Goal: Information Seeking & Learning: Understand process/instructions

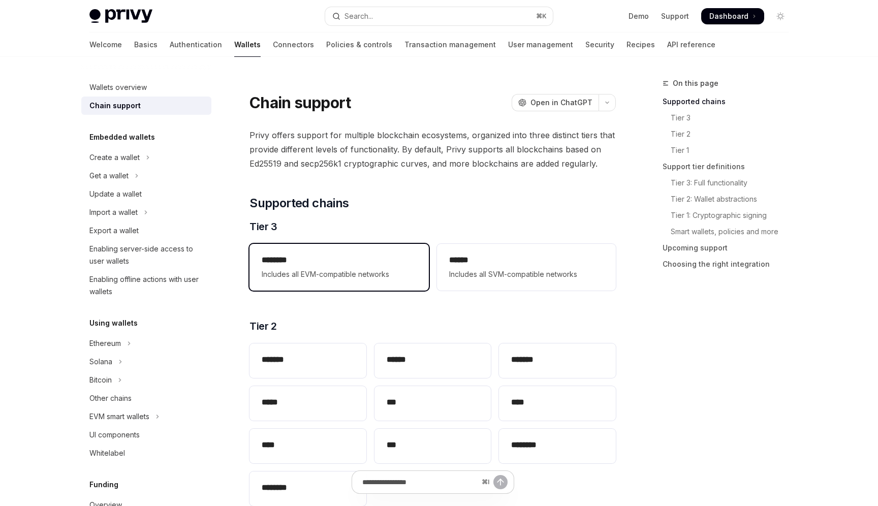
click at [360, 281] on div "******** Includes all EVM-compatible networks" at bounding box center [338, 267] width 179 height 47
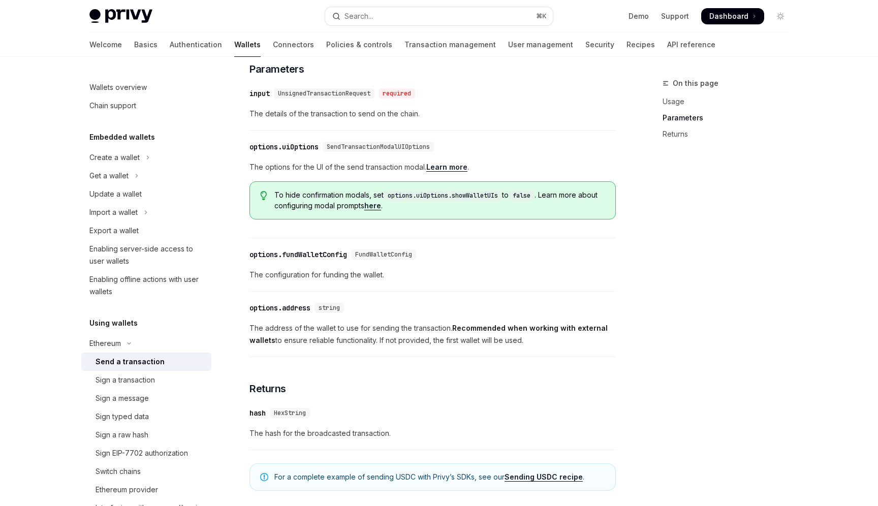
scroll to position [501, 0]
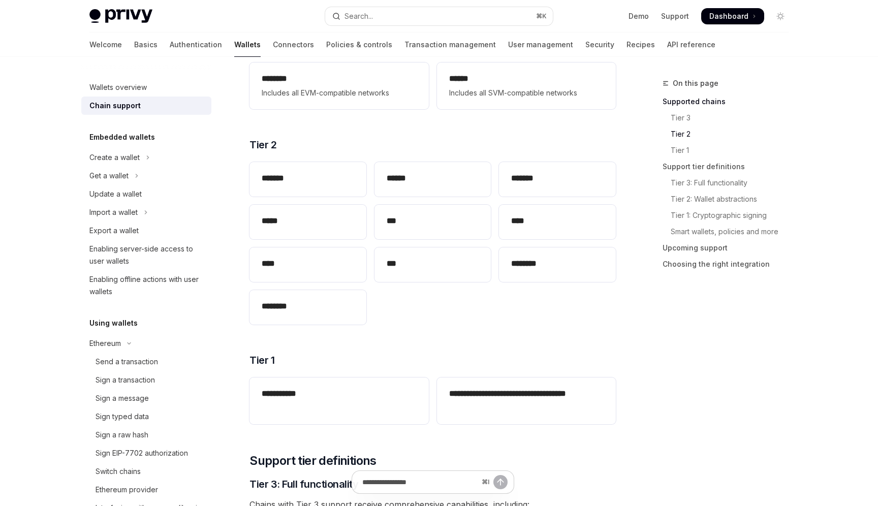
scroll to position [137, 0]
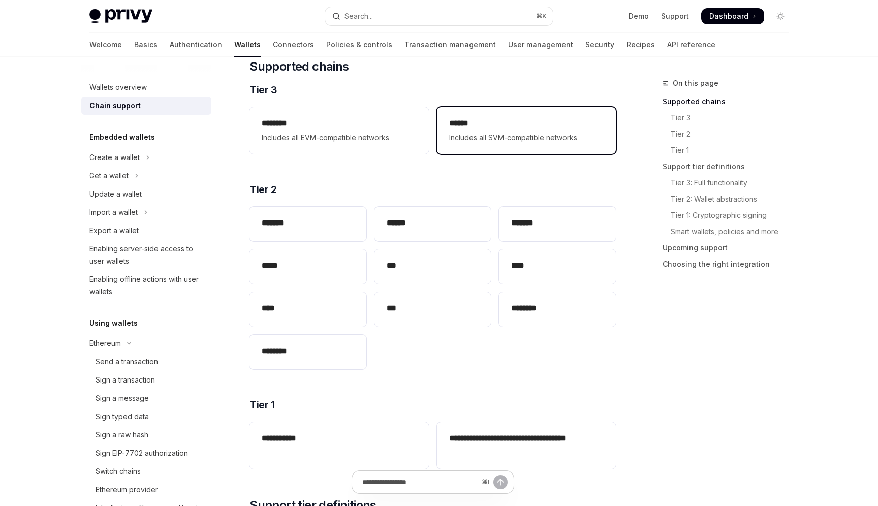
click at [487, 136] on span "Includes all SVM-compatible networks" at bounding box center [526, 138] width 154 height 12
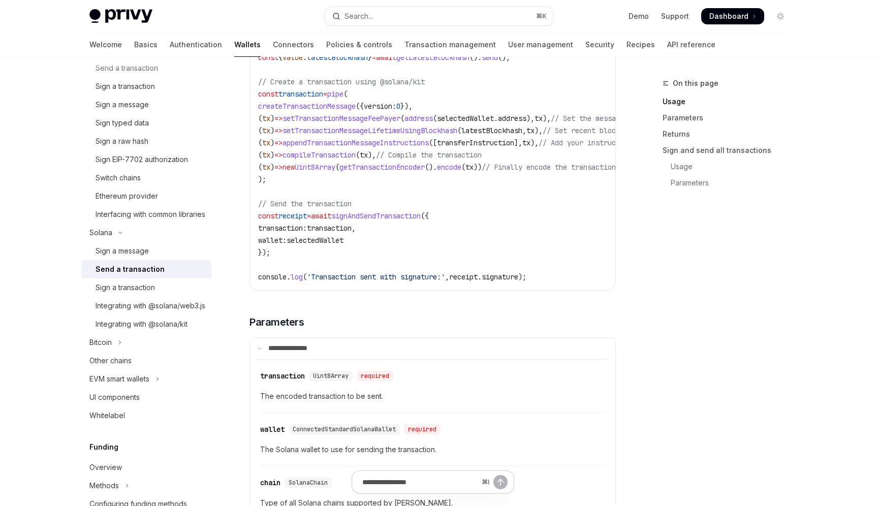
scroll to position [1005, 0]
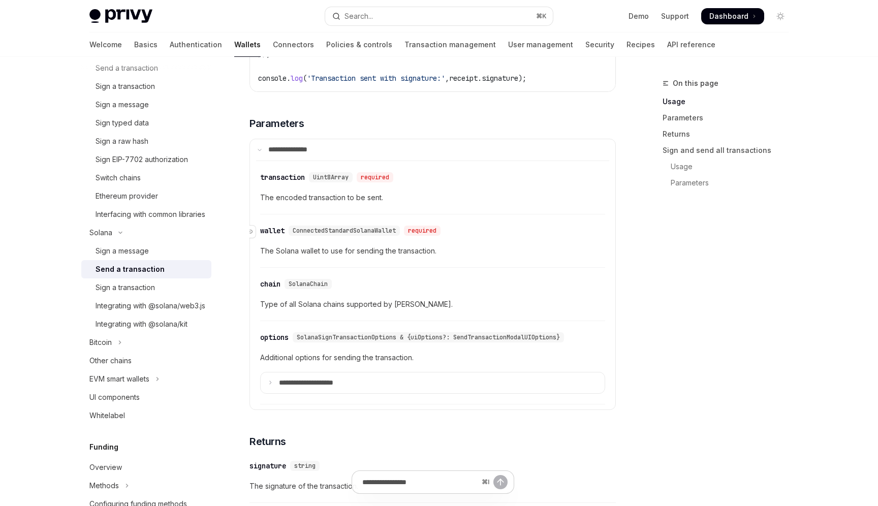
click at [273, 235] on div "wallet" at bounding box center [272, 231] width 24 height 10
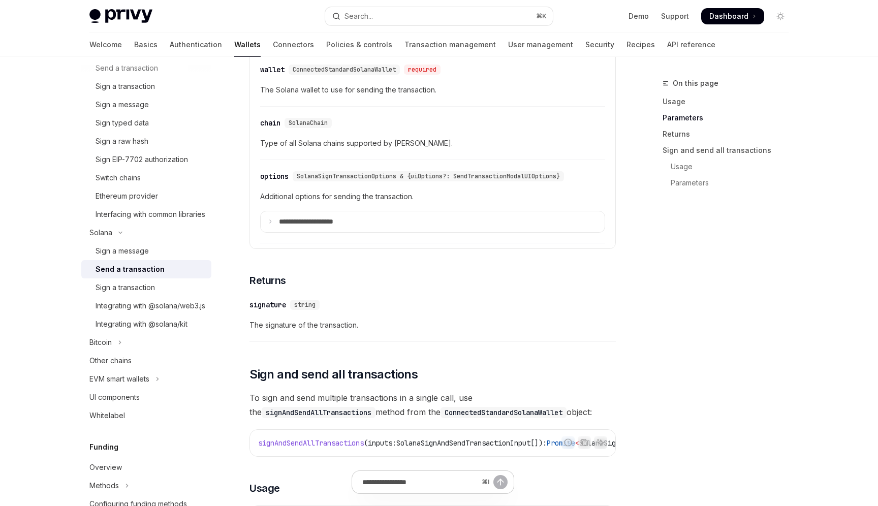
scroll to position [1310, 0]
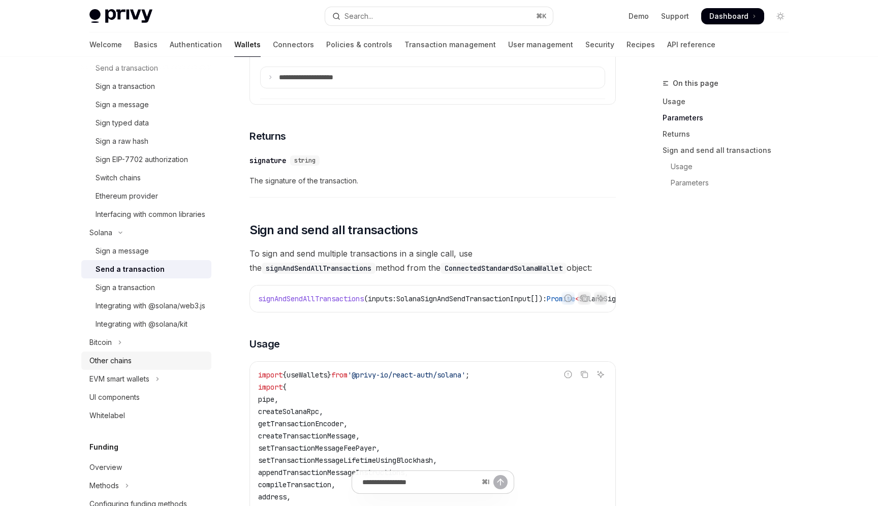
click at [117, 367] on div "Other chains" at bounding box center [110, 361] width 42 height 12
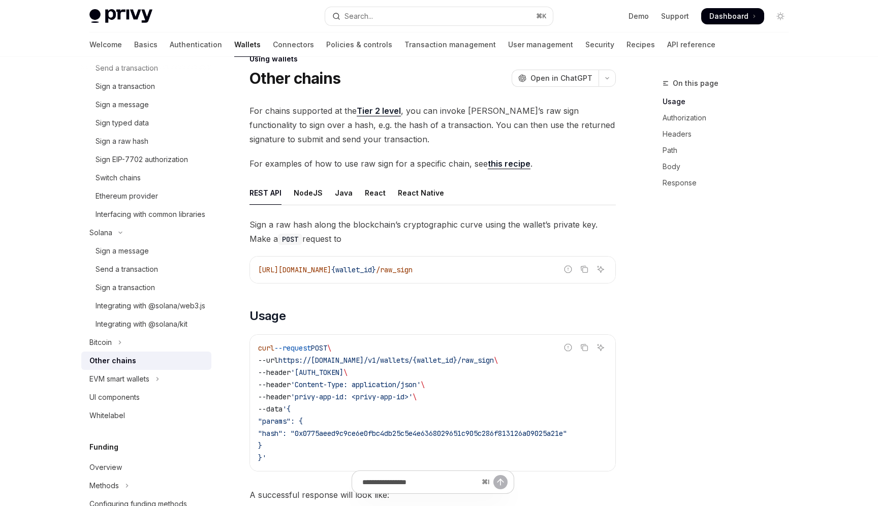
scroll to position [20, 0]
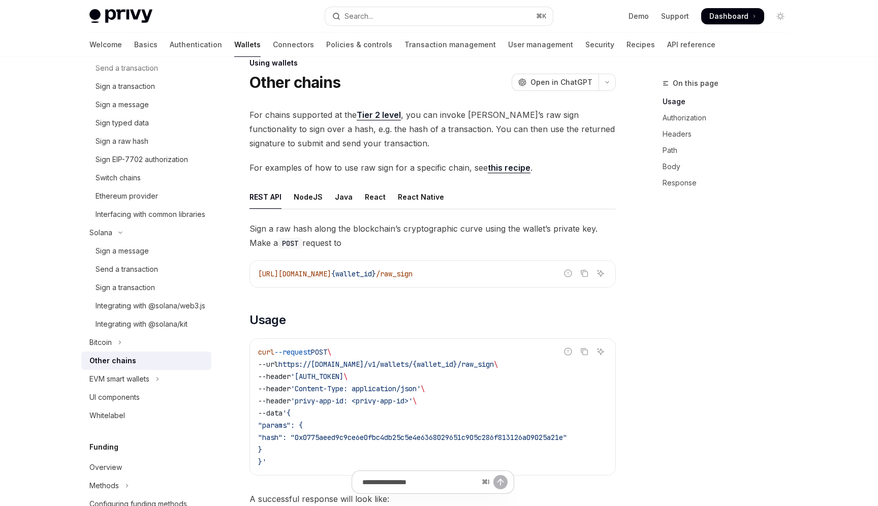
click at [502, 168] on link "this recipe" at bounding box center [509, 168] width 43 height 11
type textarea "*"
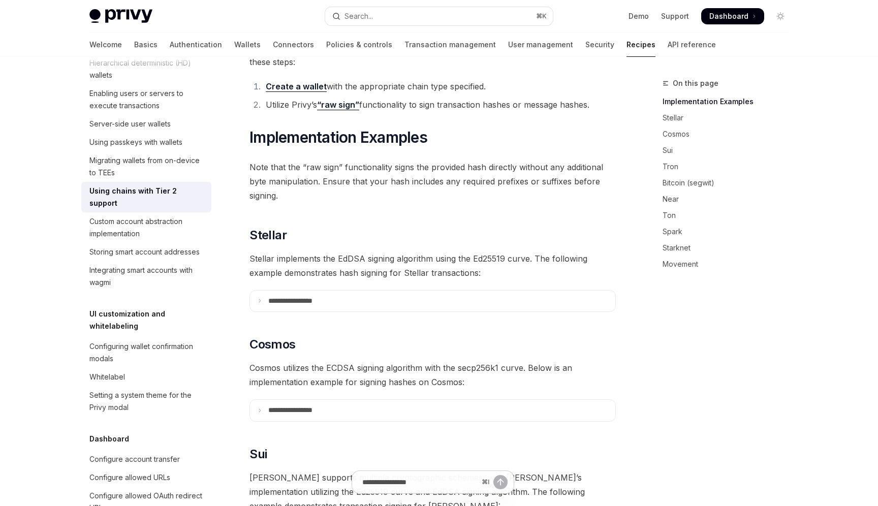
scroll to position [386, 0]
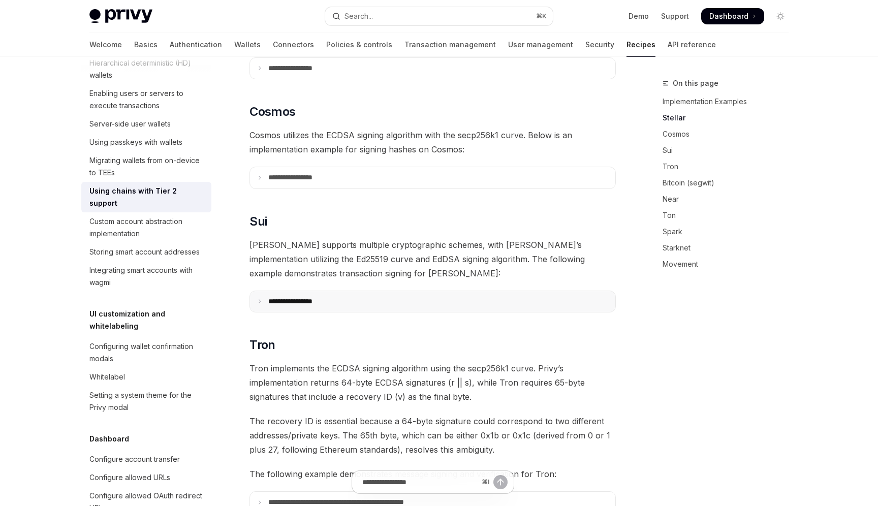
click at [405, 293] on summary "**********" at bounding box center [432, 301] width 365 height 21
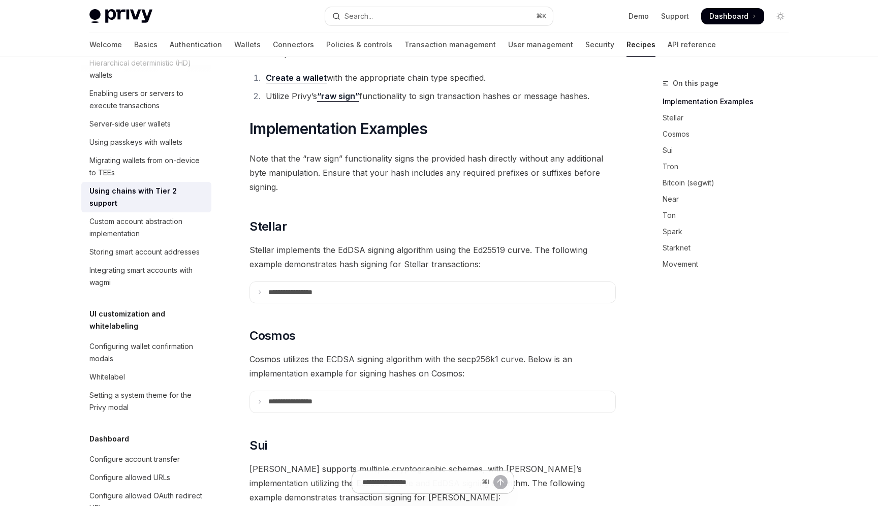
scroll to position [146, 0]
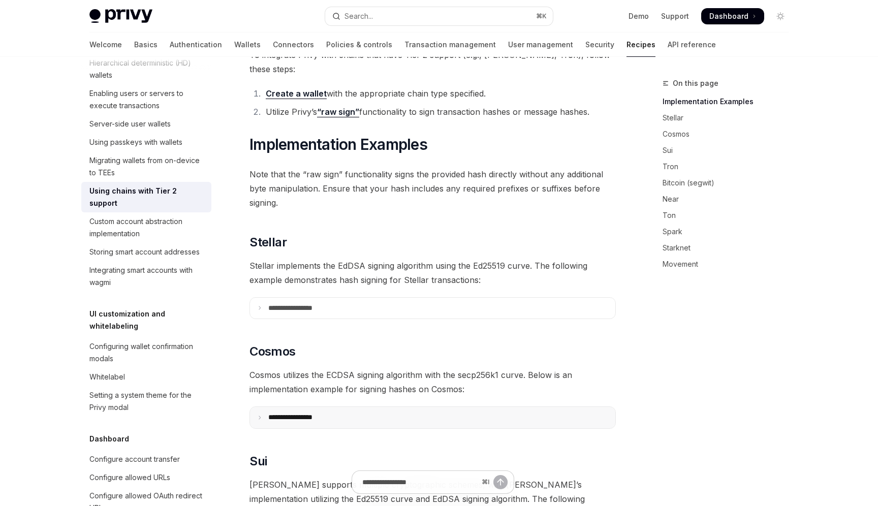
click at [384, 407] on summary "**********" at bounding box center [432, 417] width 365 height 21
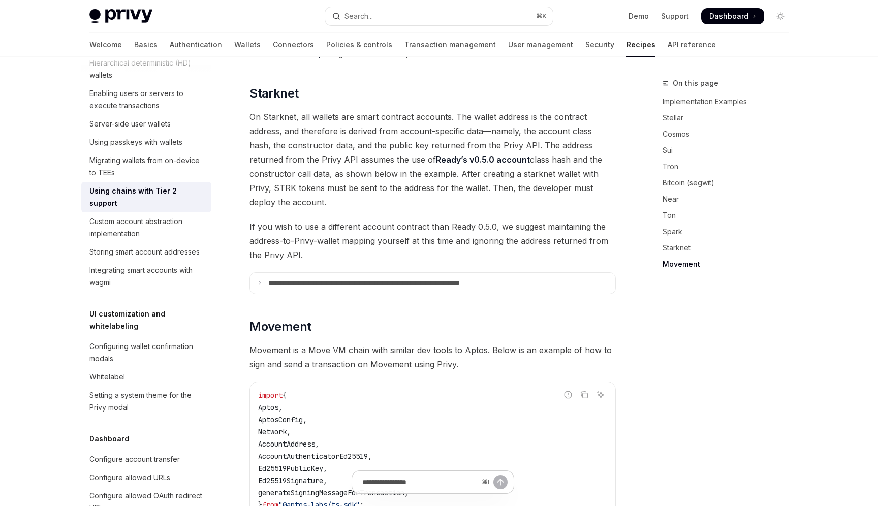
scroll to position [2076, 0]
